Goal: Task Accomplishment & Management: Use online tool/utility

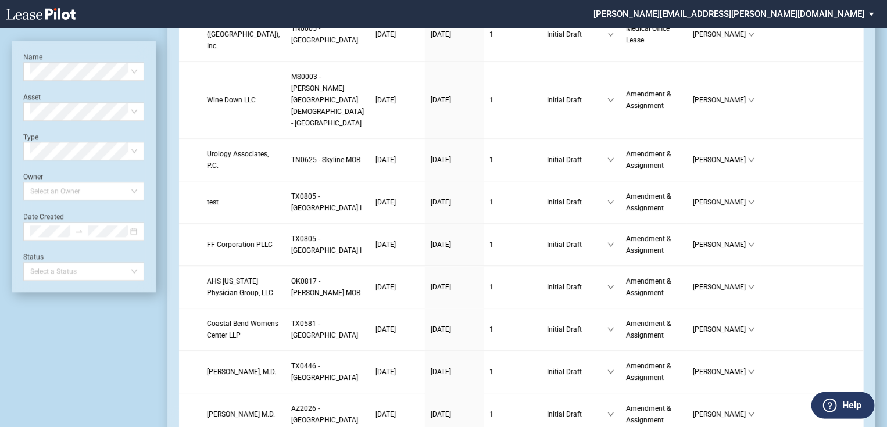
scroll to position [1535, 0]
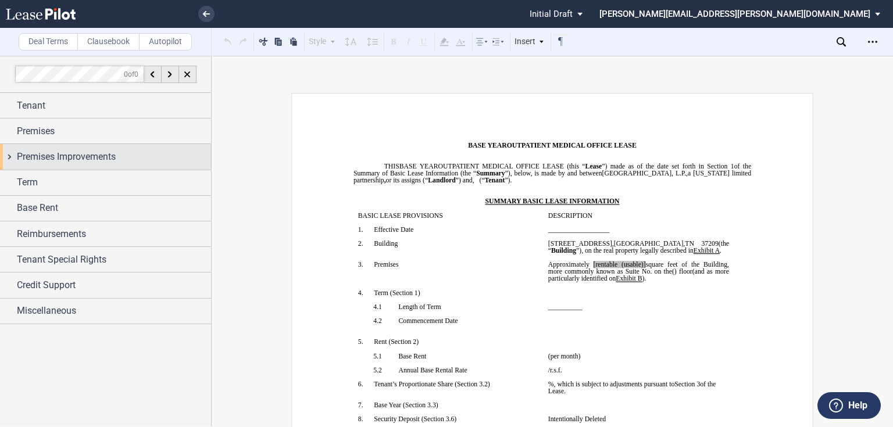
click at [94, 163] on div "Premises Improvements" at bounding box center [105, 156] width 211 height 25
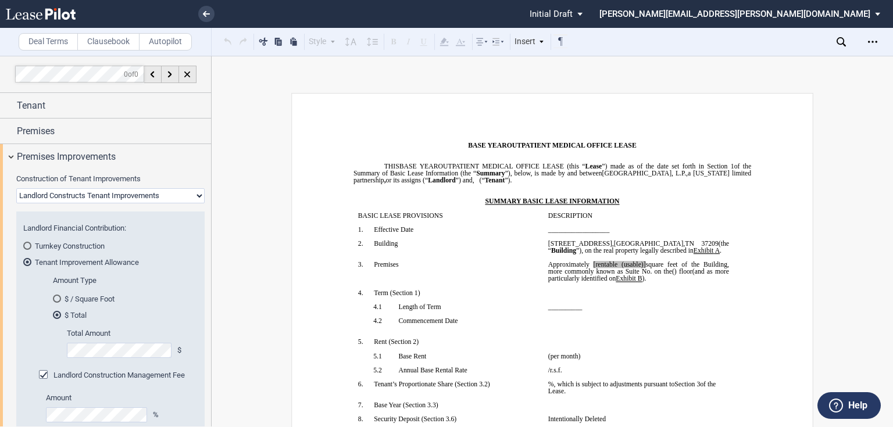
click at [95, 193] on select "Landlord Constructs Tenant Improvements Tenant Constructs Tenant Improvements "…" at bounding box center [110, 195] width 188 height 15
click at [114, 196] on select "Landlord Constructs Tenant Improvements Tenant Constructs Tenant Improvements "…" at bounding box center [110, 195] width 188 height 15
click at [112, 195] on select "Landlord Constructs Tenant Improvements Tenant Constructs Tenant Improvements "…" at bounding box center [110, 195] width 188 height 15
click at [130, 193] on select "Landlord Constructs Tenant Improvements Tenant Constructs Tenant Improvements "…" at bounding box center [110, 195] width 188 height 15
click at [127, 193] on select "Landlord Constructs Tenant Improvements Tenant Constructs Tenant Improvements "…" at bounding box center [110, 195] width 188 height 15
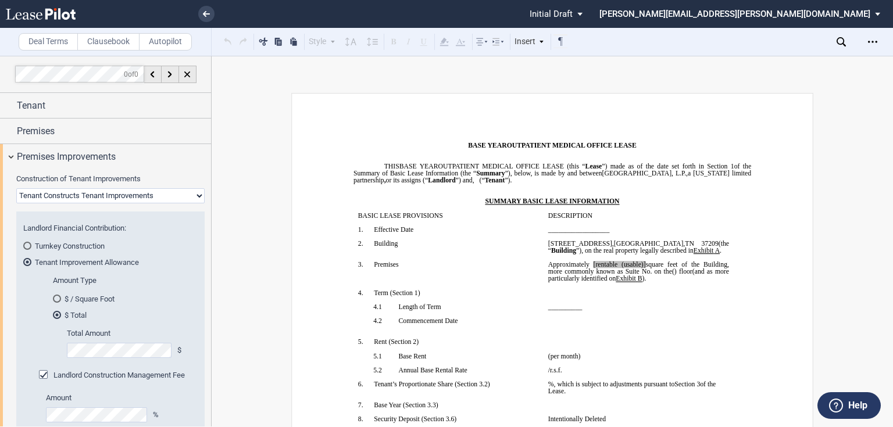
click at [16, 188] on select "Landlord Constructs Tenant Improvements Tenant Constructs Tenant Improvements "…" at bounding box center [110, 195] width 188 height 15
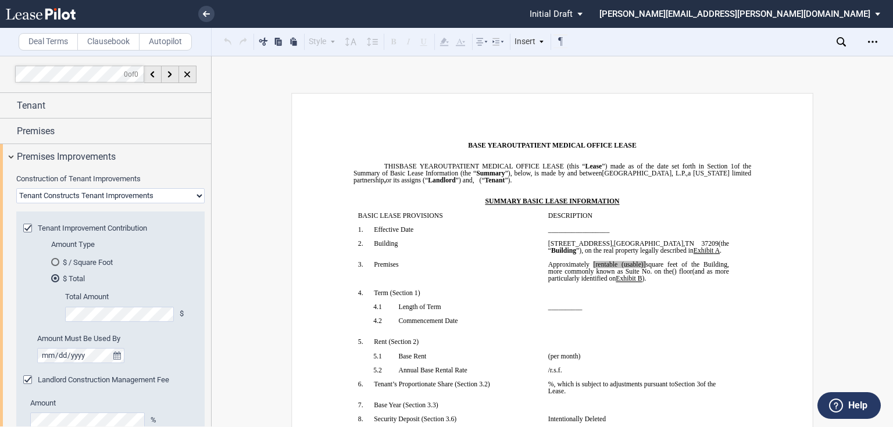
click at [117, 191] on select "Landlord Constructs Tenant Improvements Tenant Constructs Tenant Improvements "…" at bounding box center [110, 195] width 188 height 15
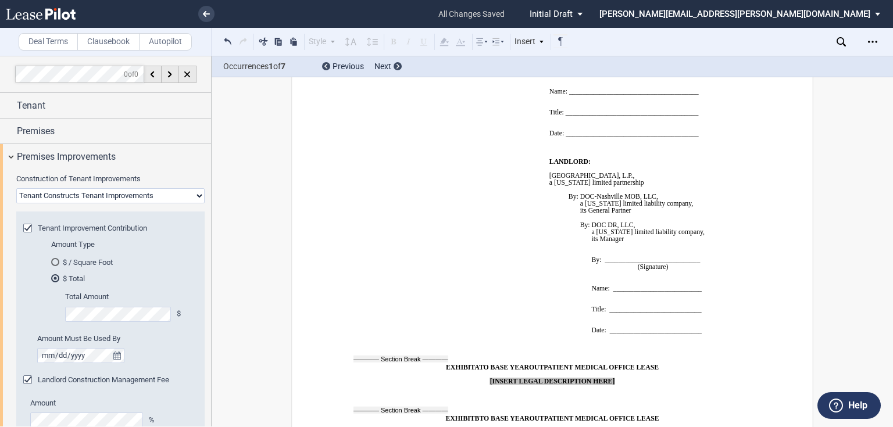
scroll to position [9870, 0]
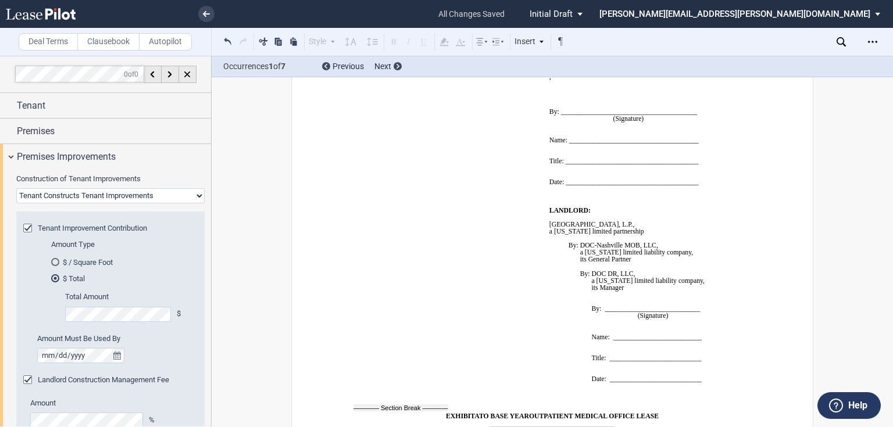
click at [158, 198] on select "Landlord Constructs Tenant Improvements Tenant Constructs Tenant Improvements "…" at bounding box center [110, 195] width 188 height 15
click at [16, 188] on select "Landlord Constructs Tenant Improvements Tenant Constructs Tenant Improvements "…" at bounding box center [110, 195] width 188 height 15
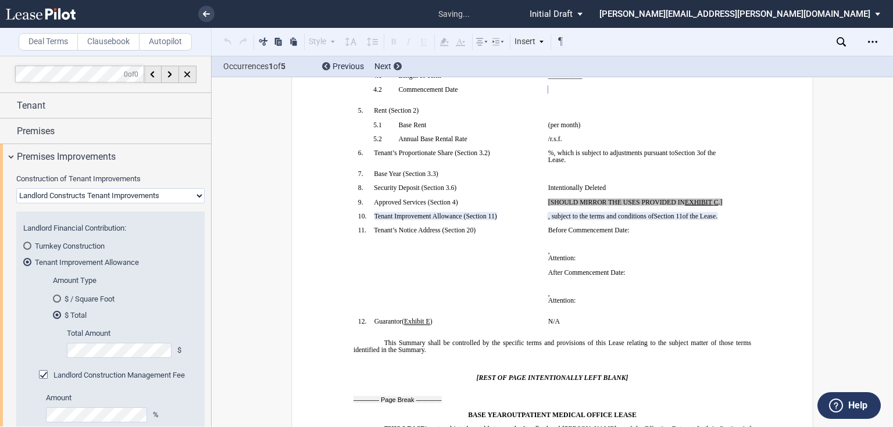
scroll to position [233, 0]
click at [105, 197] on select "Landlord Constructs Tenant Improvements Tenant Constructs Tenant Improvements "…" at bounding box center [110, 195] width 188 height 15
select select "tenant"
click at [16, 188] on select "Landlord Constructs Tenant Improvements Tenant Constructs Tenant Improvements "…" at bounding box center [110, 195] width 188 height 15
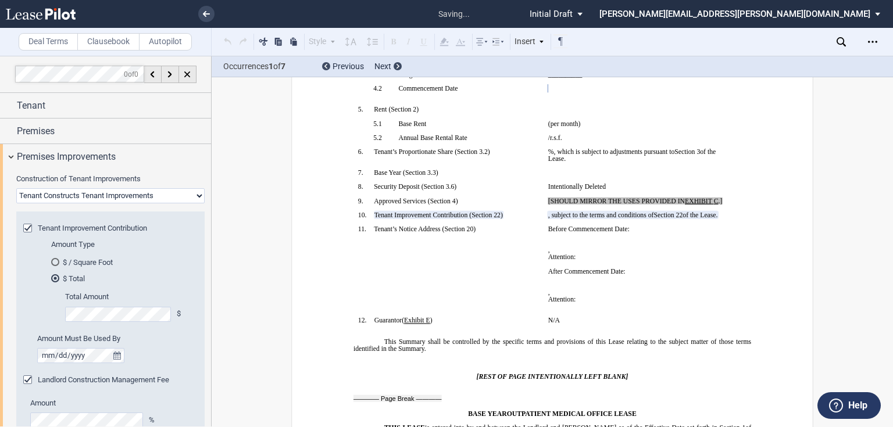
click at [63, 191] on select "Landlord Constructs Tenant Improvements Tenant Constructs Tenant Improvements "…" at bounding box center [110, 195] width 188 height 15
